Goal: Information Seeking & Learning: Check status

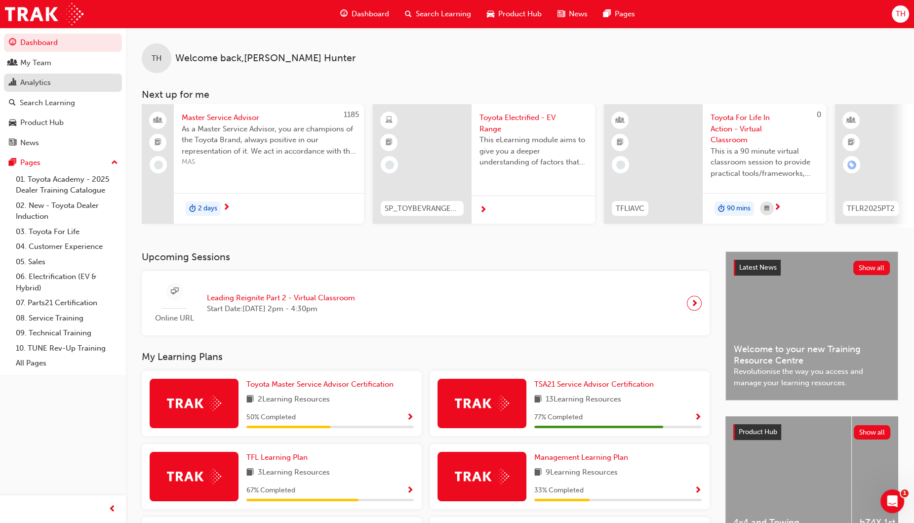
click at [37, 79] on div "Analytics" at bounding box center [35, 82] width 31 height 11
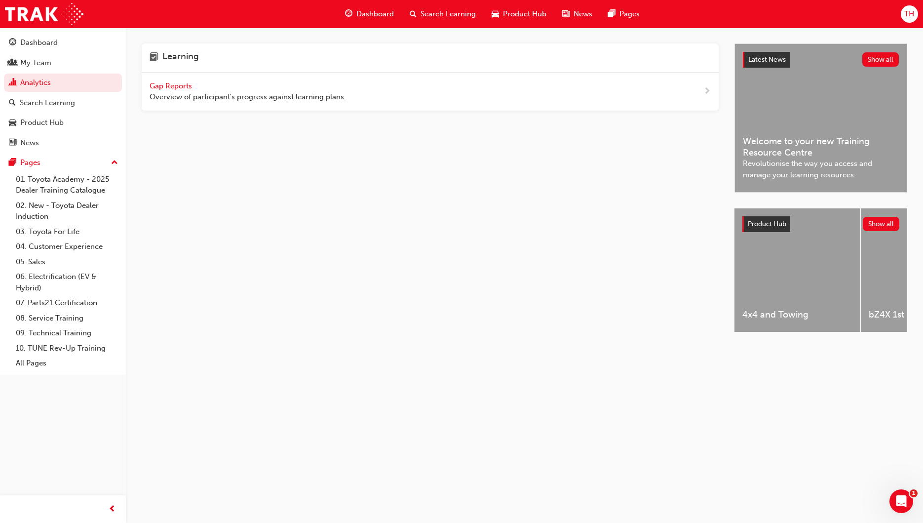
click at [173, 86] on span "Gap Reports" at bounding box center [172, 85] width 44 height 9
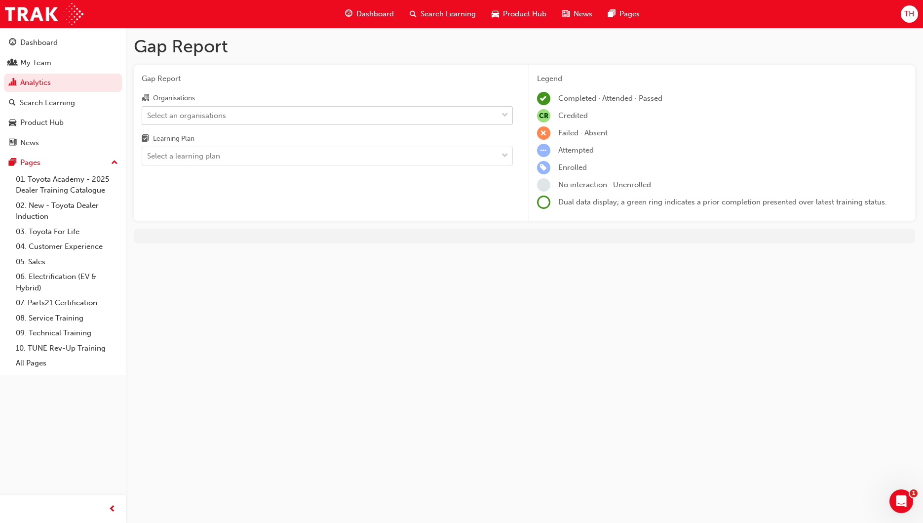
click at [207, 118] on div "Select an organisations" at bounding box center [186, 115] width 79 height 11
click at [148, 118] on input "Organisations Select an organisations" at bounding box center [147, 115] width 1 height 8
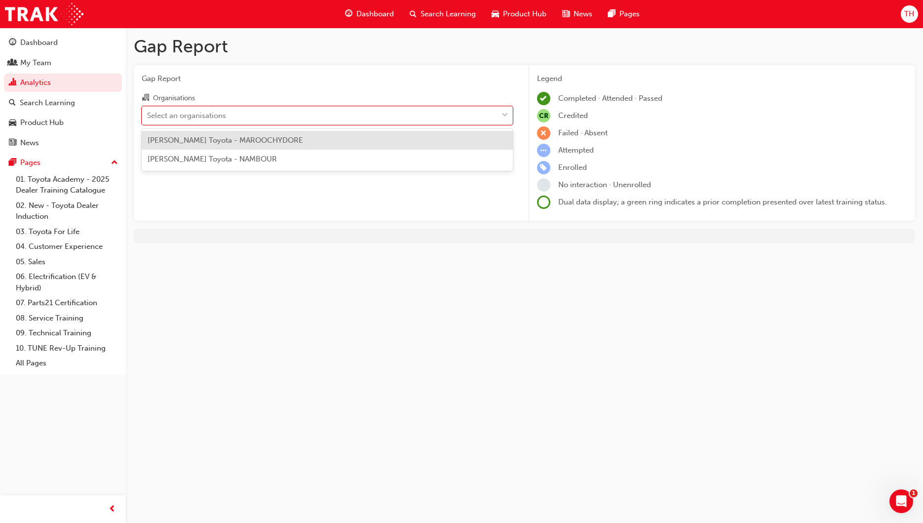
click at [232, 141] on span "[PERSON_NAME] Toyota - MAROOCHYDORE" at bounding box center [226, 140] width 156 height 9
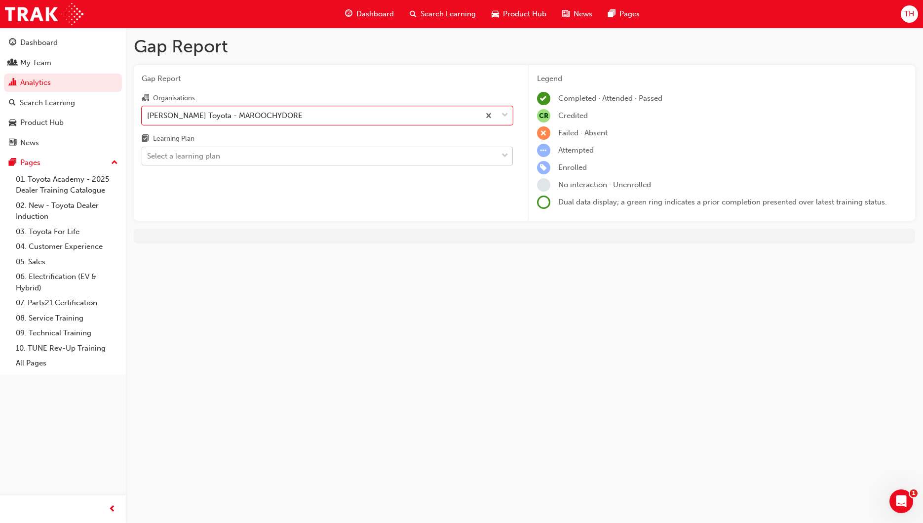
click at [239, 158] on div "Select a learning plan" at bounding box center [320, 156] width 356 height 17
click at [148, 158] on input "Learning Plan Select a learning plan" at bounding box center [147, 156] width 1 height 8
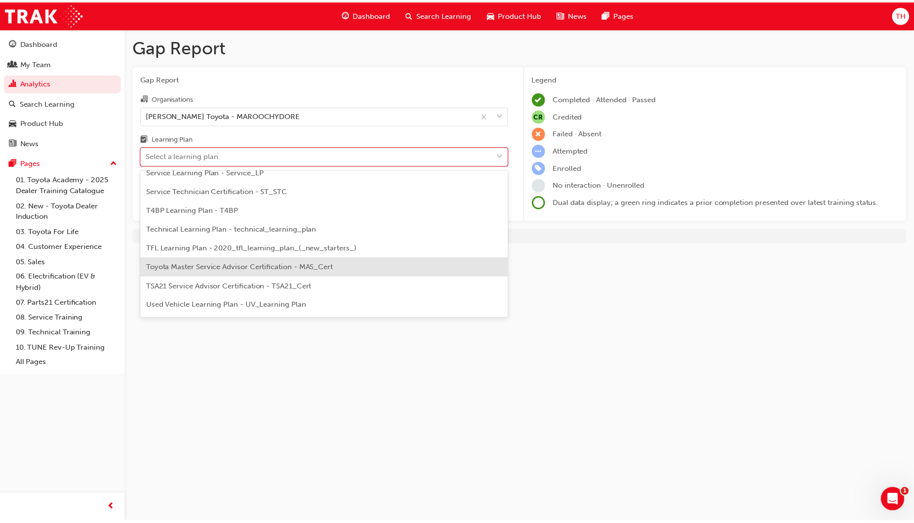
scroll to position [364, 0]
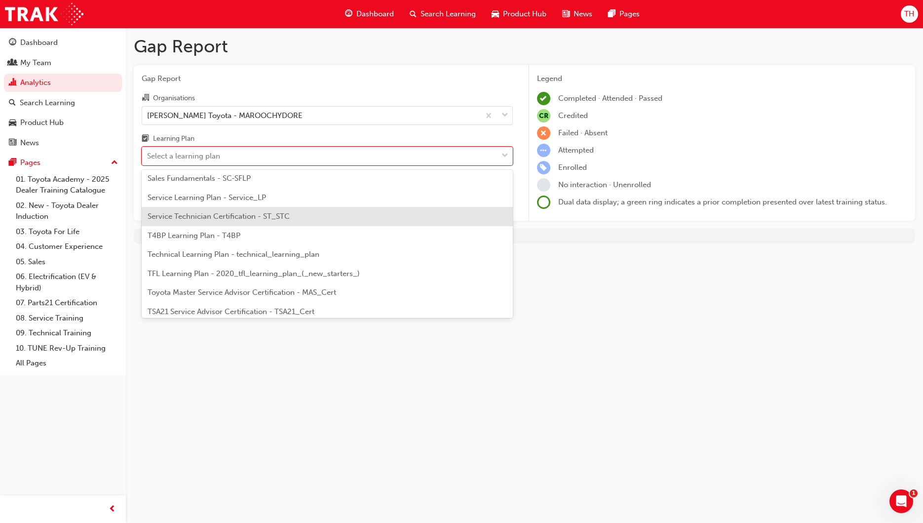
click at [192, 217] on span "Service Technician Certification - ST_STC" at bounding box center [219, 216] width 142 height 9
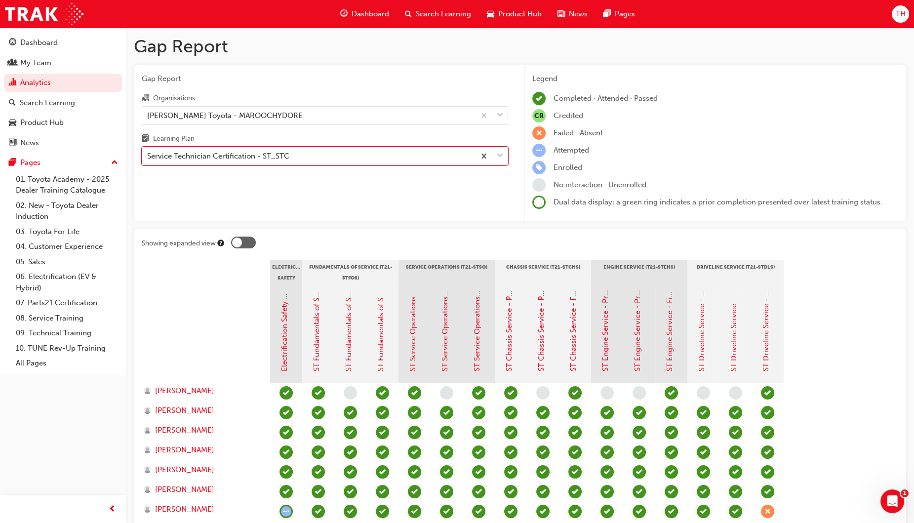
click at [277, 156] on div "Service Technician Certification - ST_STC" at bounding box center [218, 156] width 142 height 11
click at [148, 156] on input "Learning Plan option Service Technician Certification - ST_STC, selected. 0 res…" at bounding box center [147, 156] width 1 height 8
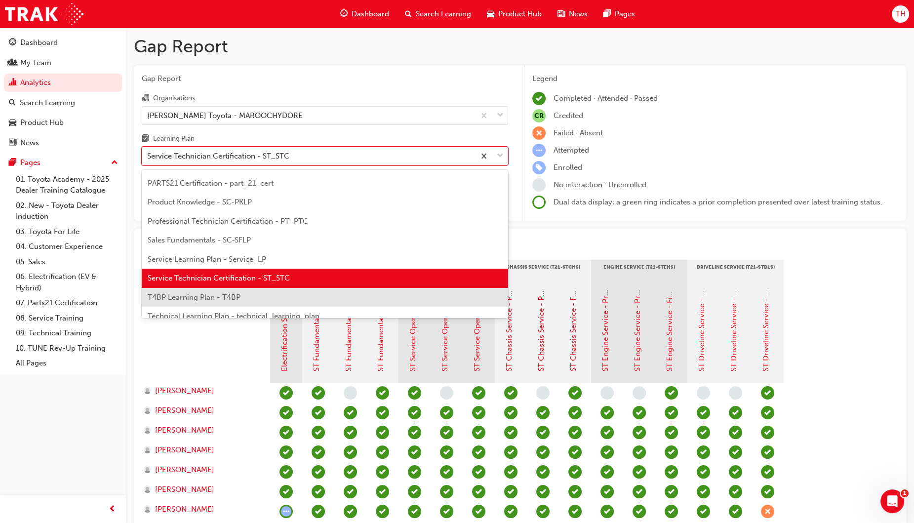
scroll to position [240, 0]
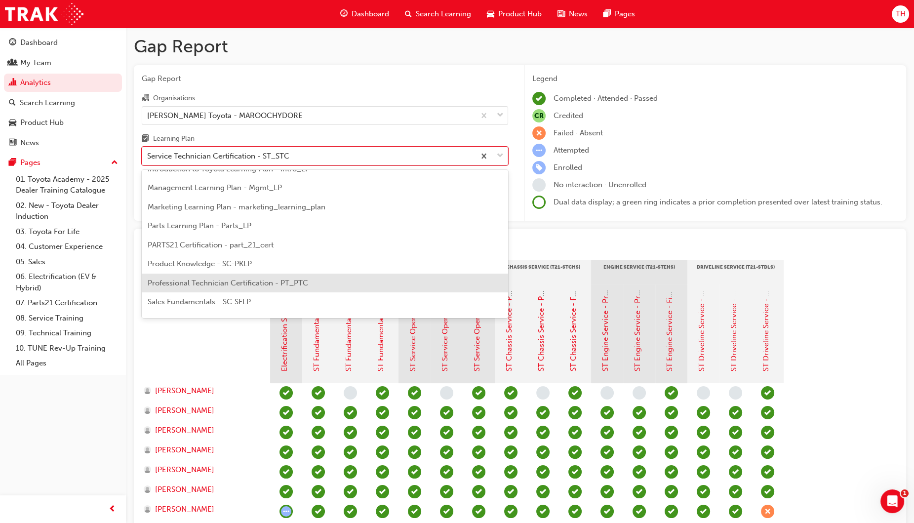
click at [189, 284] on span "Professional Technician Certification - PT_PTC" at bounding box center [228, 282] width 160 height 9
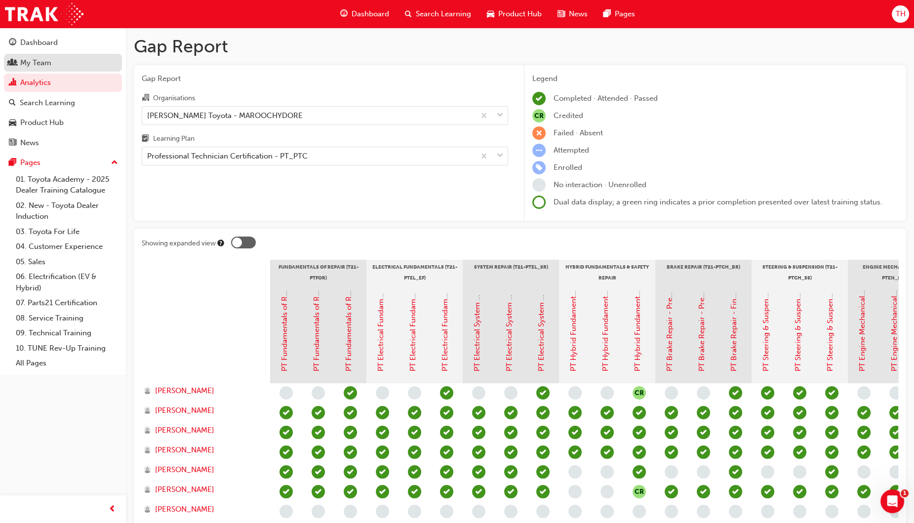
click at [29, 59] on div "My Team" at bounding box center [35, 62] width 31 height 11
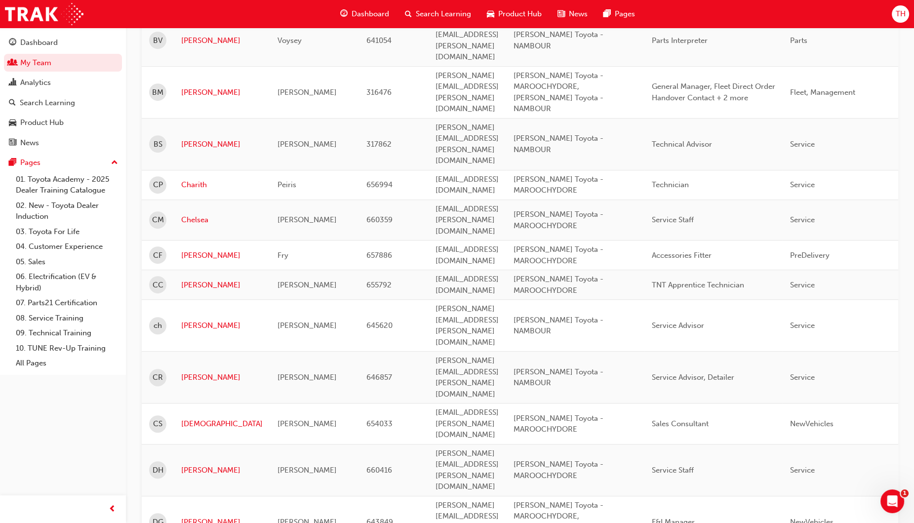
scroll to position [849, 0]
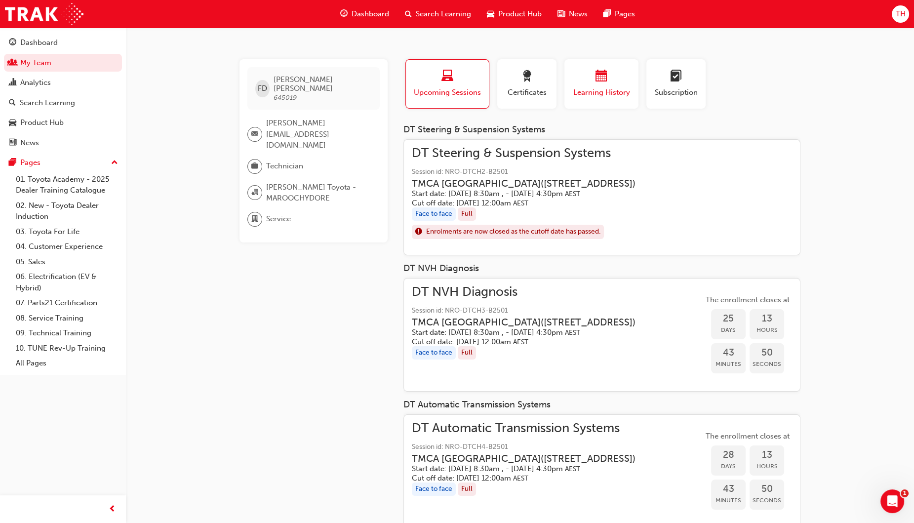
click at [598, 76] on span "calendar-icon" at bounding box center [601, 76] width 12 height 13
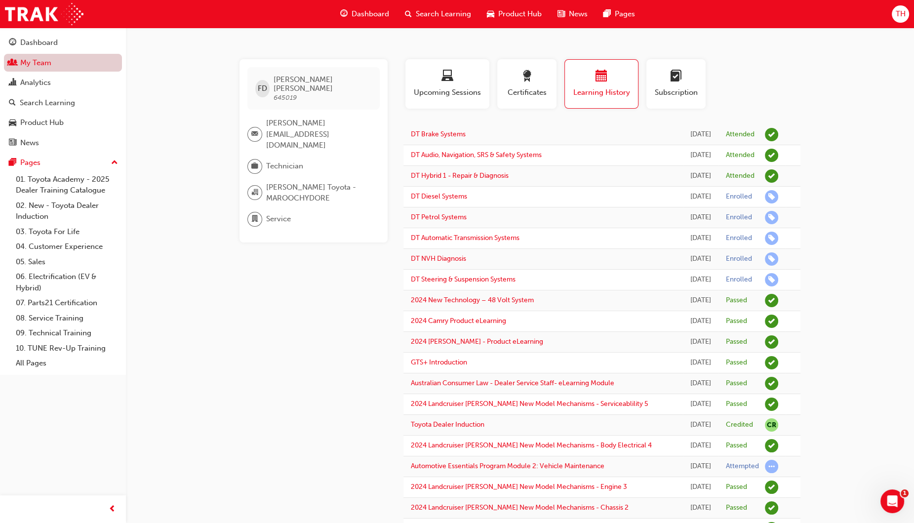
click at [44, 62] on link "My Team" at bounding box center [63, 63] width 118 height 18
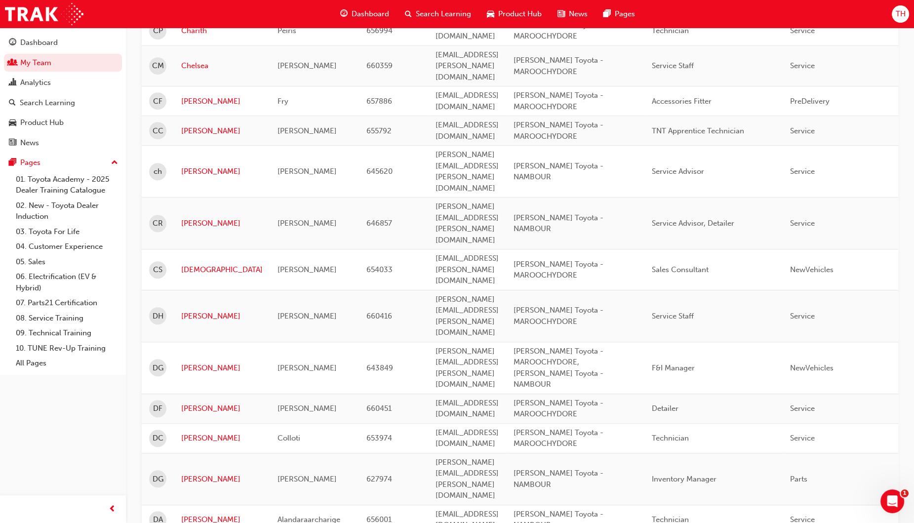
scroll to position [1219, 0]
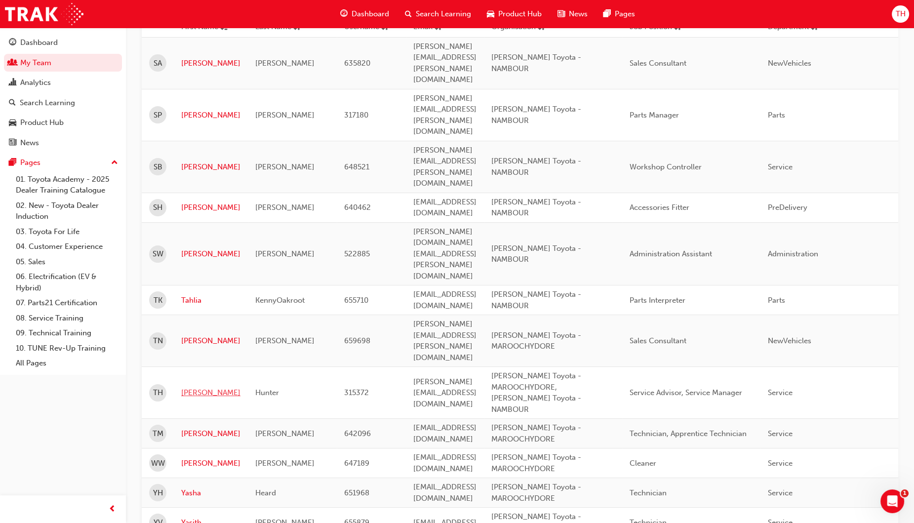
click at [208, 387] on link "[PERSON_NAME]" at bounding box center [210, 392] width 59 height 11
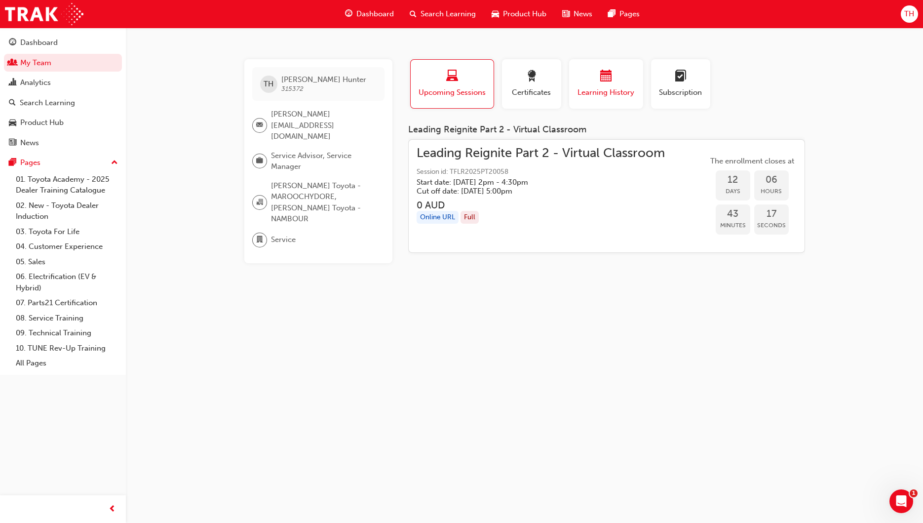
click at [607, 91] on span "Learning History" at bounding box center [606, 92] width 59 height 11
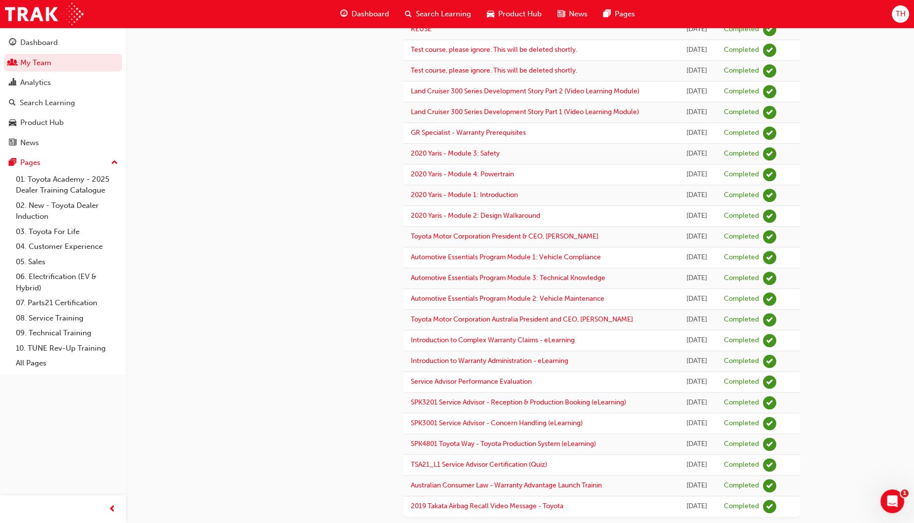
scroll to position [717, 0]
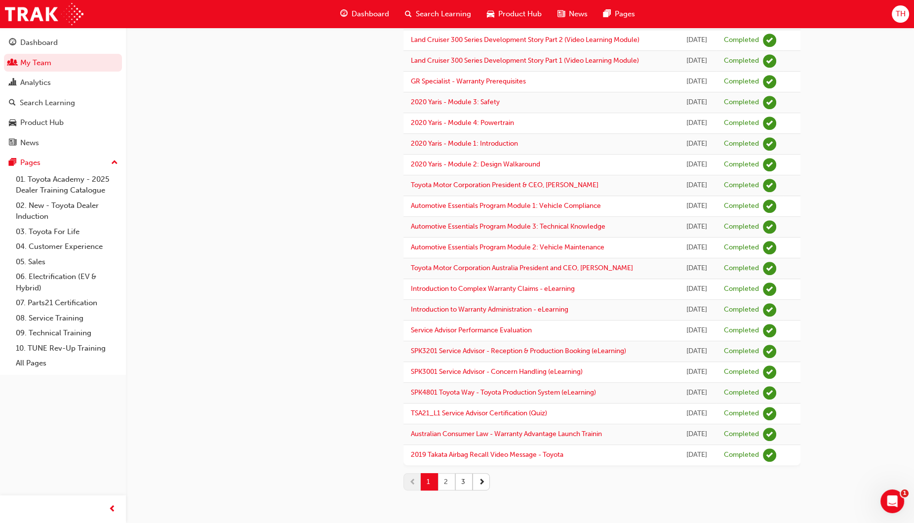
click at [447, 481] on button "2" at bounding box center [446, 481] width 17 height 17
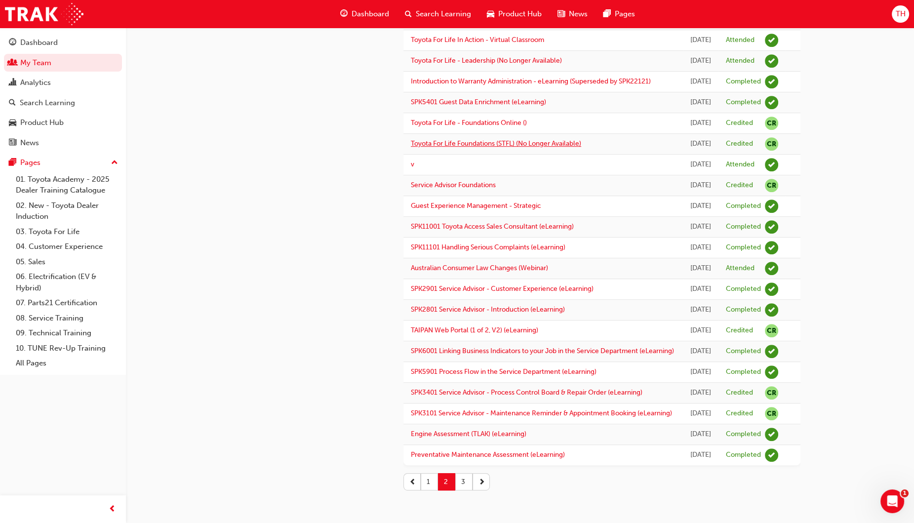
scroll to position [1028, 0]
click at [467, 482] on button "3" at bounding box center [463, 481] width 17 height 17
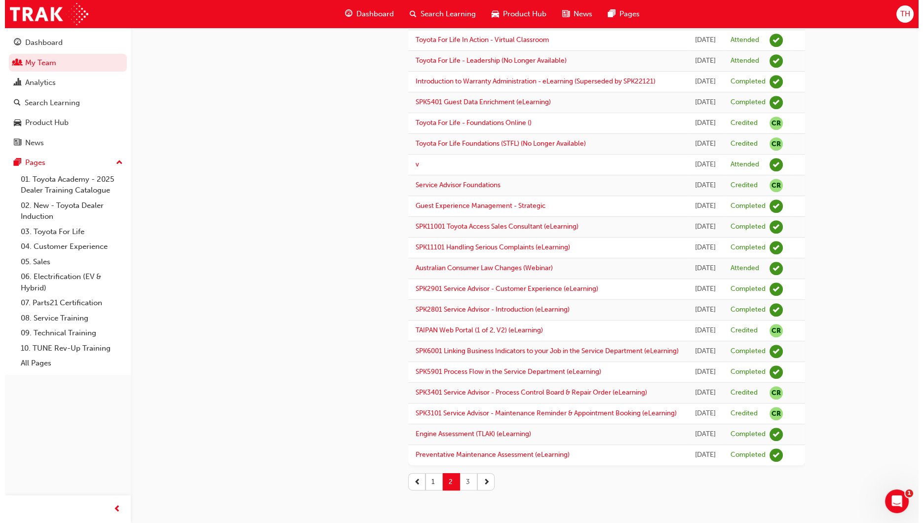
scroll to position [0, 0]
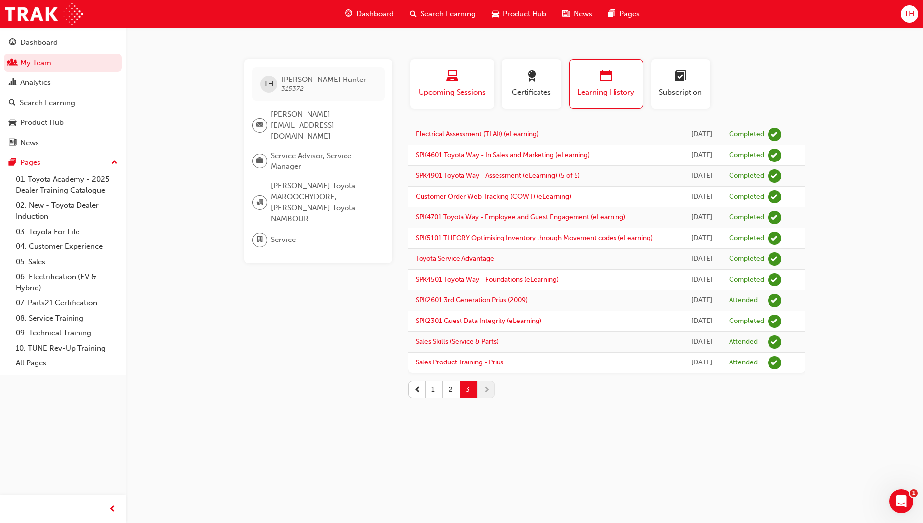
click at [463, 92] on span "Upcoming Sessions" at bounding box center [452, 92] width 69 height 11
